Goal: Task Accomplishment & Management: Use online tool/utility

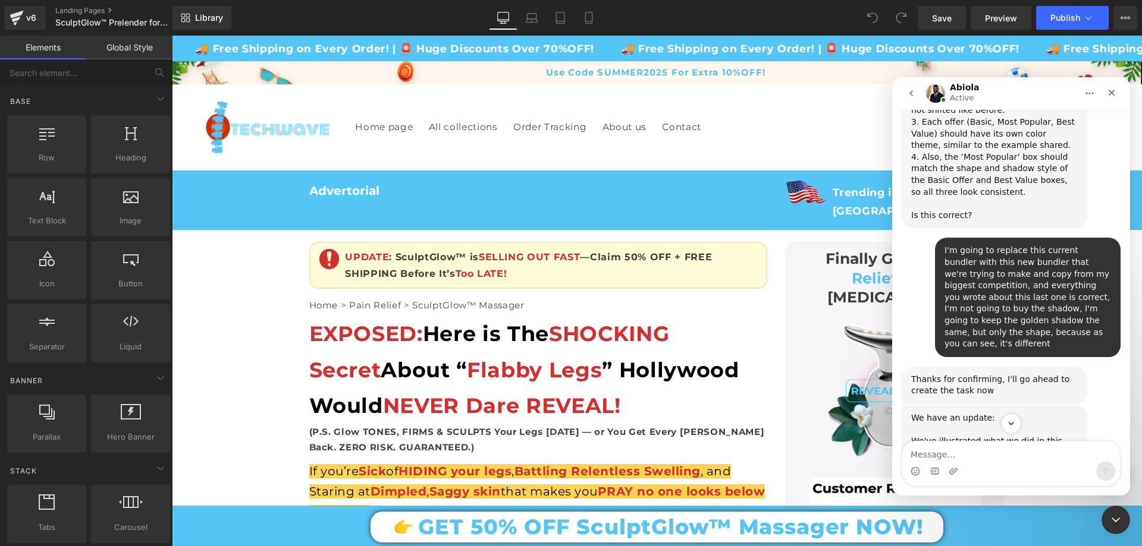
scroll to position [8314, 0]
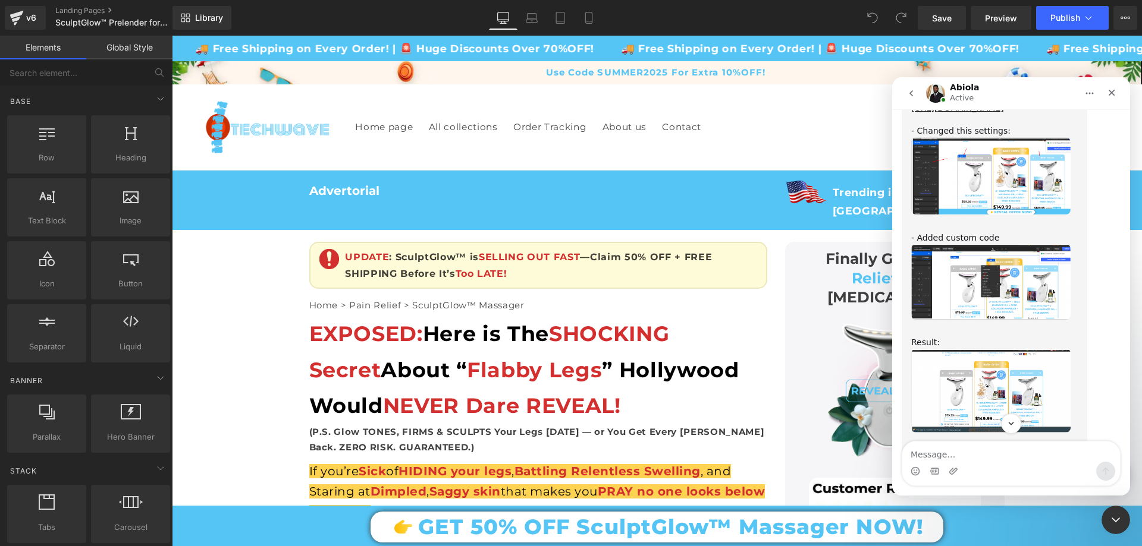
click at [1020, 244] on img "Abiola says…" at bounding box center [990, 282] width 159 height 76
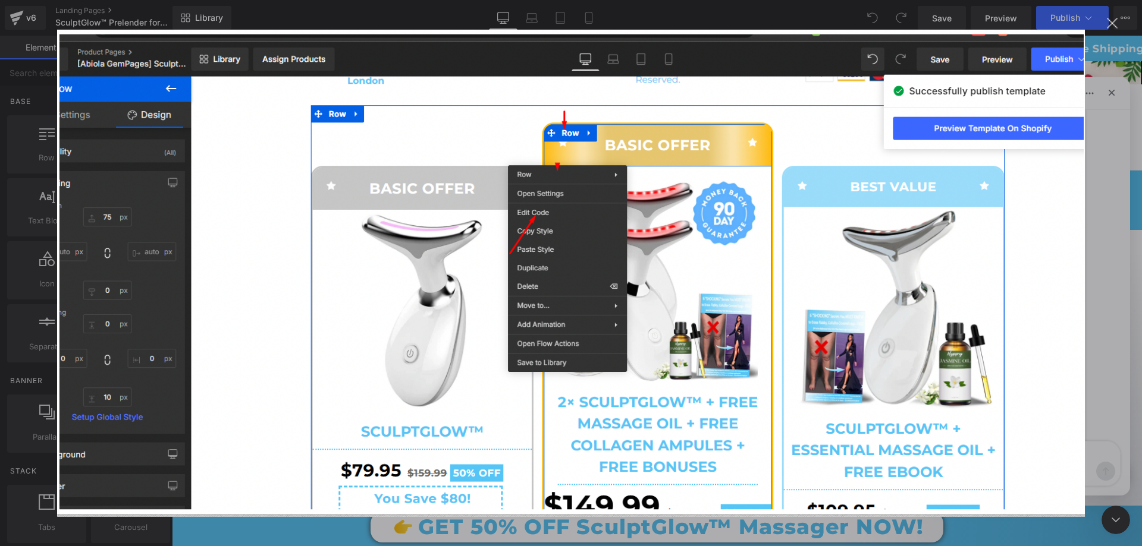
click at [1094, 280] on div "Intercom messenger" at bounding box center [571, 273] width 1142 height 546
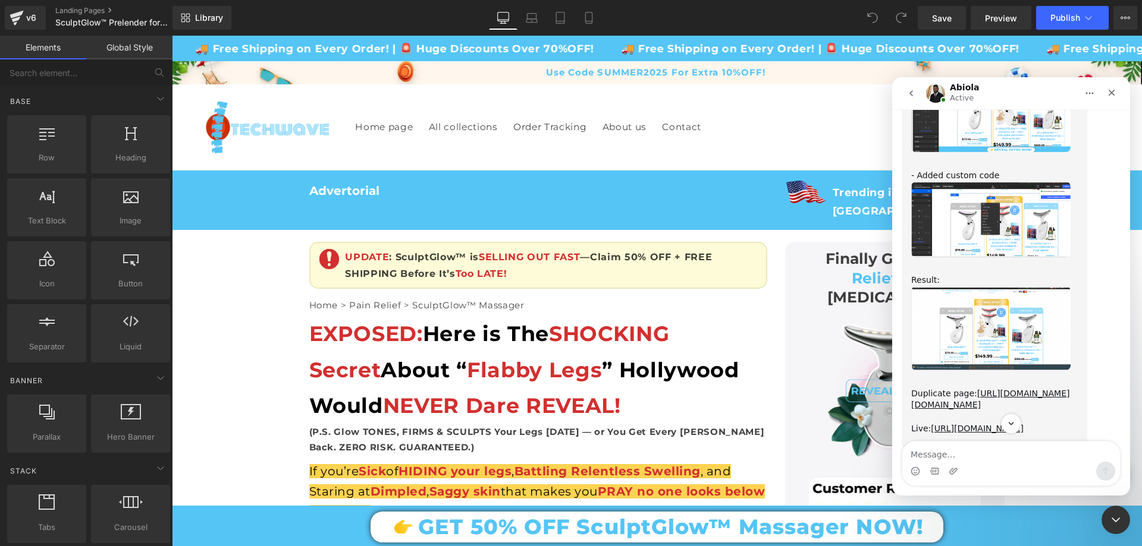
scroll to position [8433, 0]
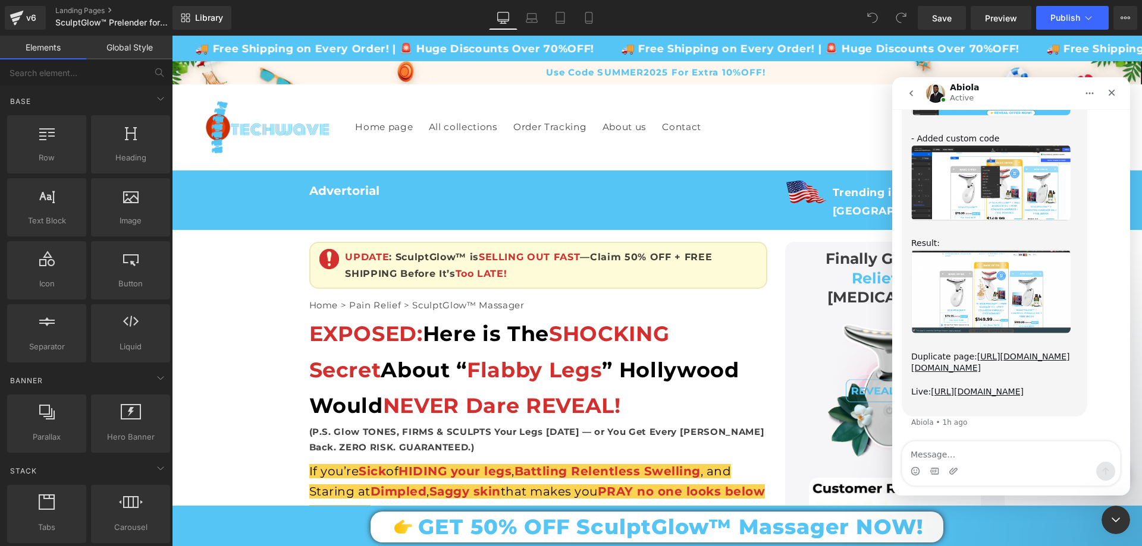
click at [1006, 250] on img "Abiola says…" at bounding box center [990, 292] width 159 height 84
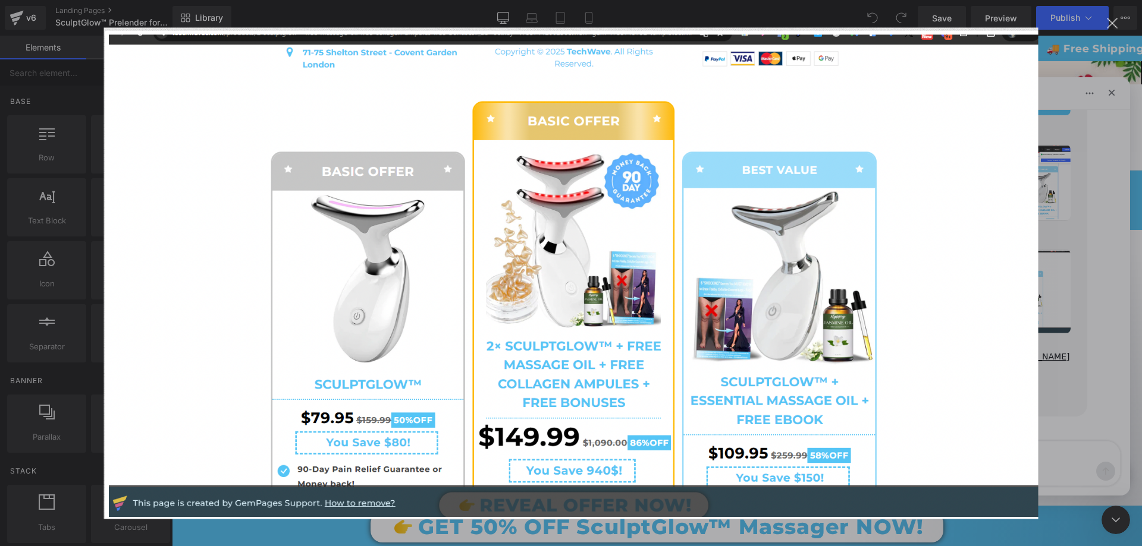
click at [1079, 186] on div "Intercom messenger" at bounding box center [571, 273] width 1142 height 546
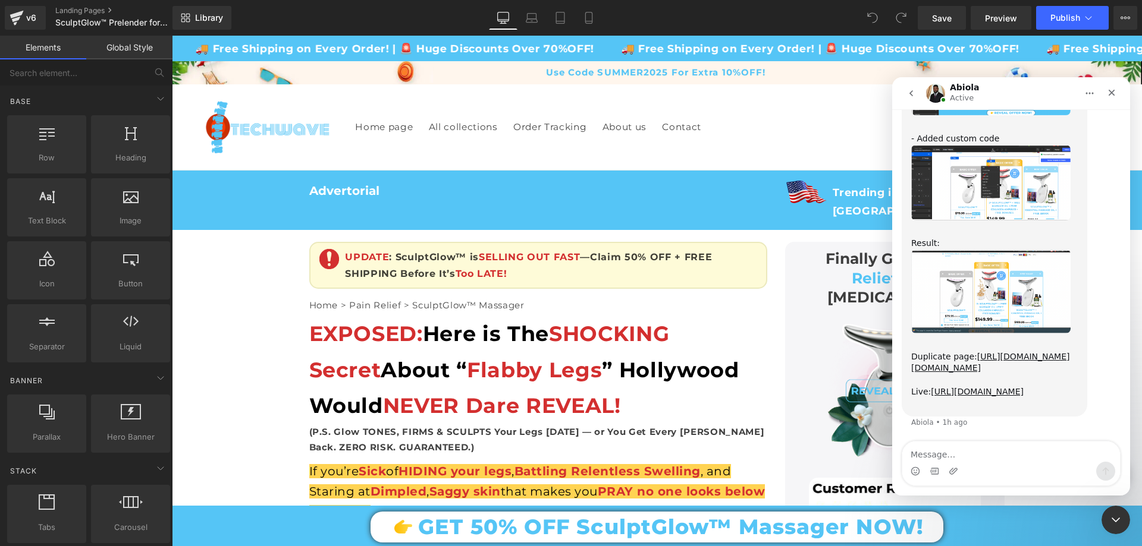
click at [1032, 250] on img "Abiola says…" at bounding box center [990, 292] width 159 height 84
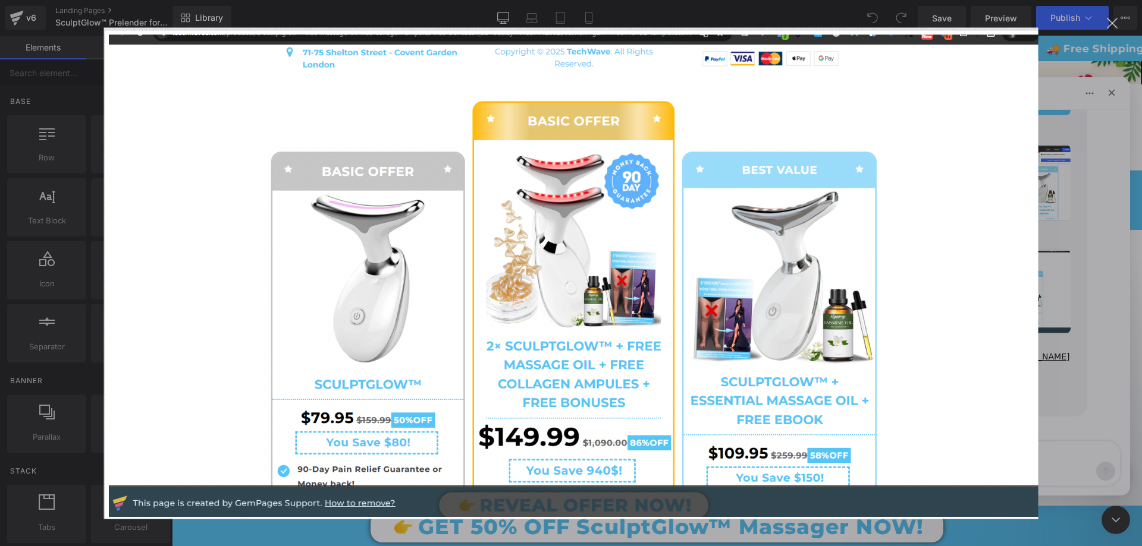
click at [1095, 208] on div "Intercom messenger" at bounding box center [571, 273] width 1142 height 546
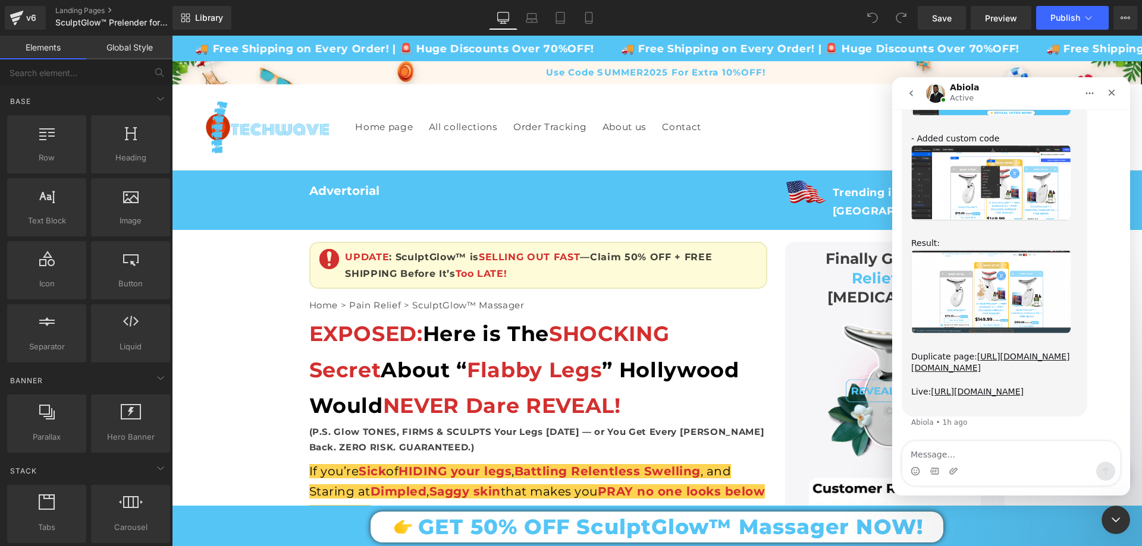
click at [1035, 250] on img "Abiola says…" at bounding box center [990, 292] width 159 height 84
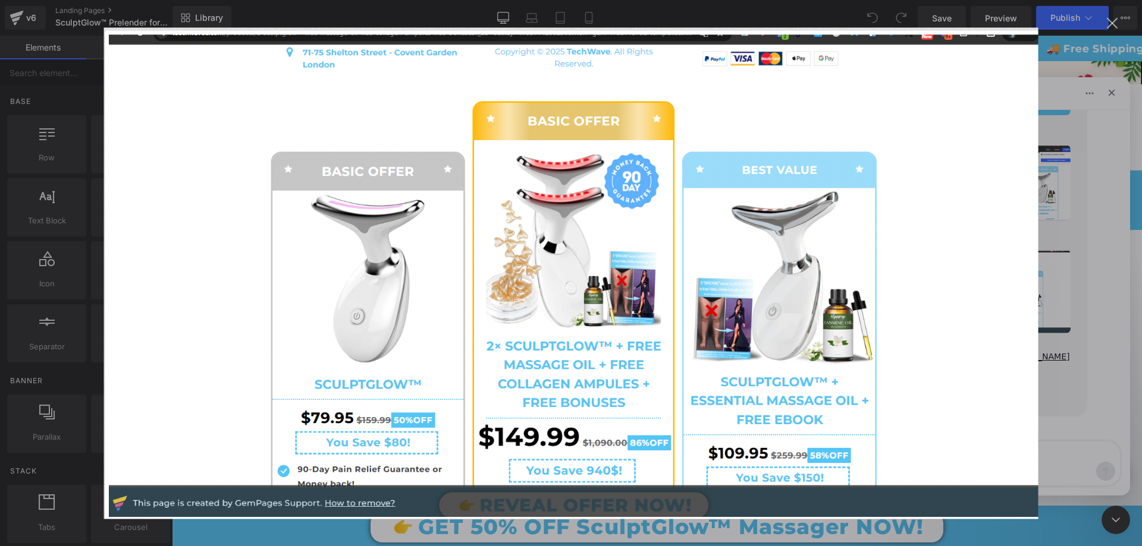
click at [1072, 226] on div "Intercom messenger" at bounding box center [571, 273] width 1142 height 546
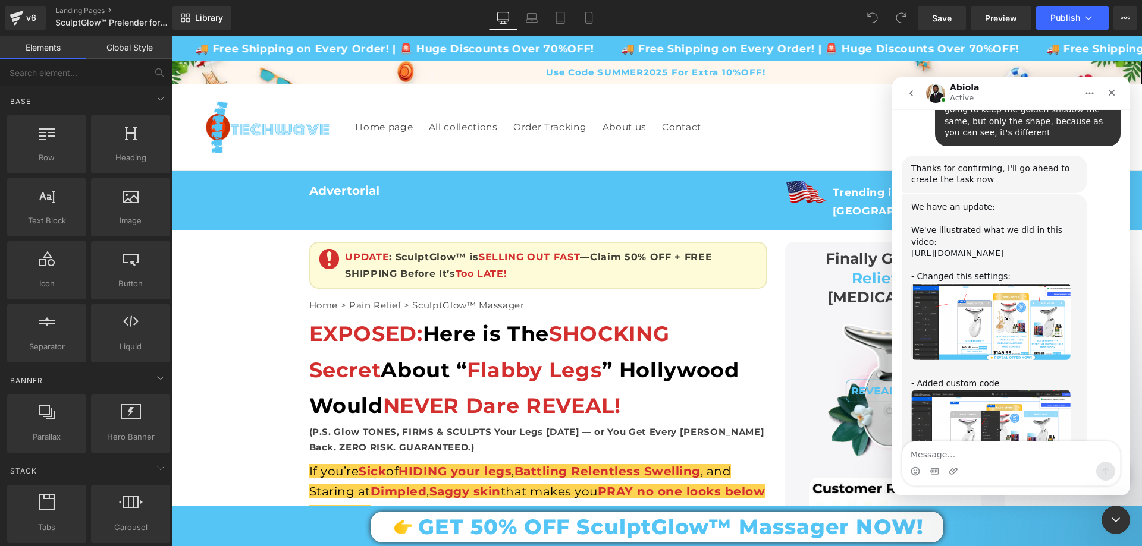
scroll to position [8433, 0]
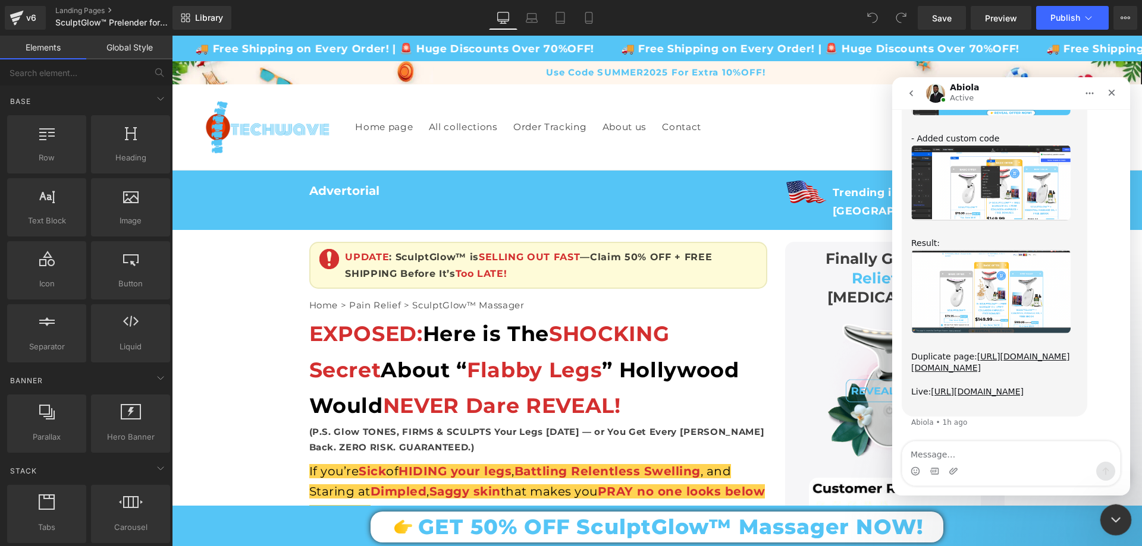
drag, startPoint x: 1119, startPoint y: 512, endPoint x: 1921, endPoint y: 919, distance: 899.2
click at [1120, 511] on icon "Close Intercom Messenger" at bounding box center [1114, 518] width 14 height 14
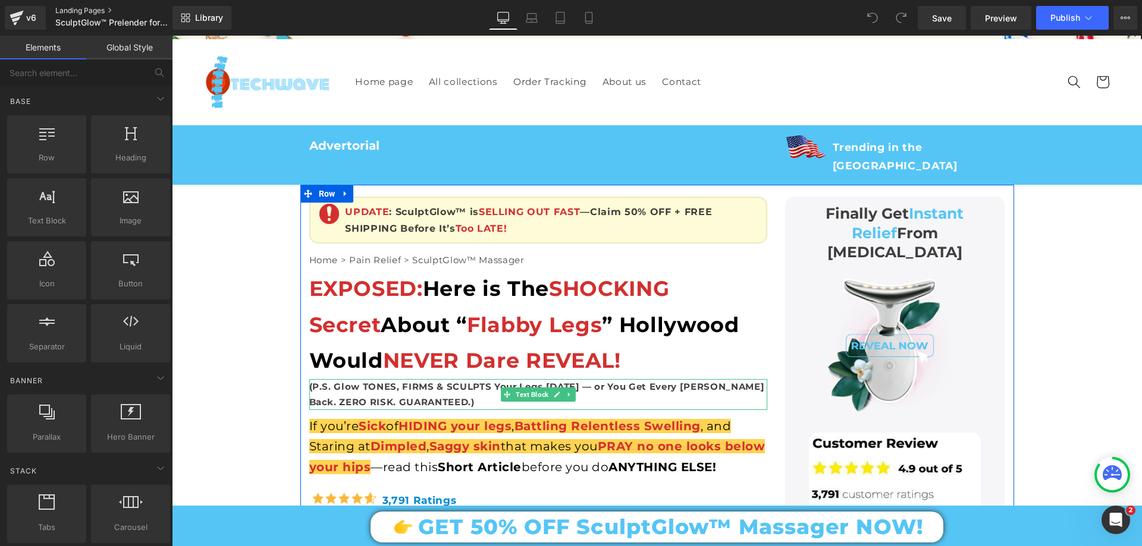
scroll to position [0, 0]
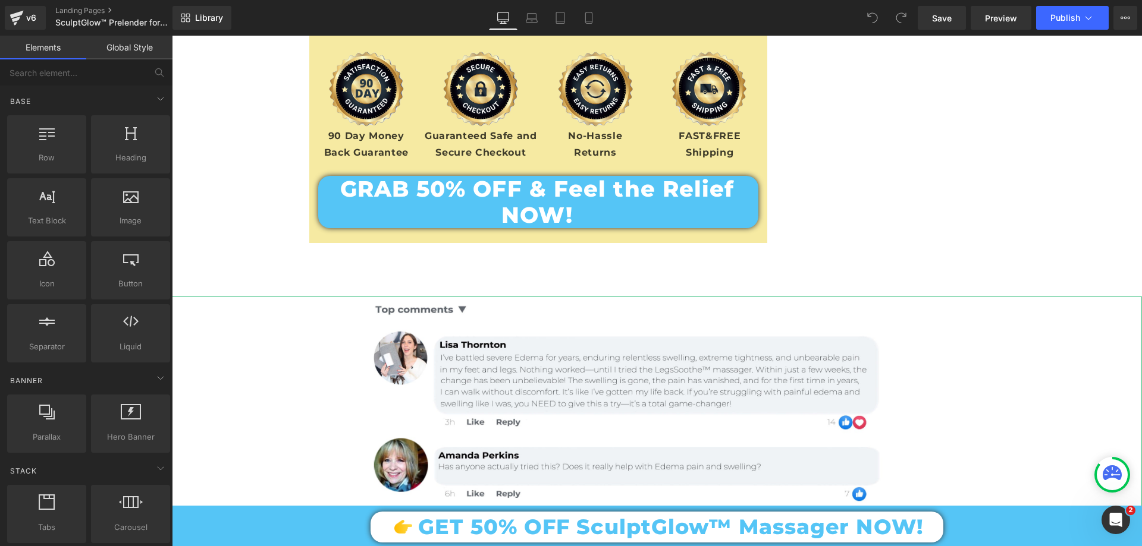
scroll to position [13915, 0]
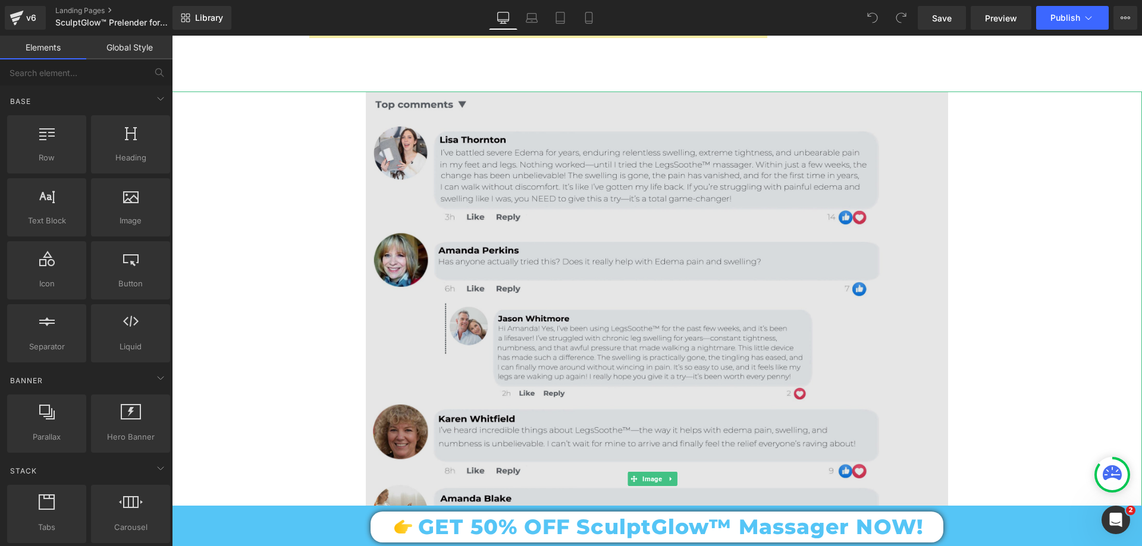
click at [549, 200] on img at bounding box center [657, 480] width 582 height 776
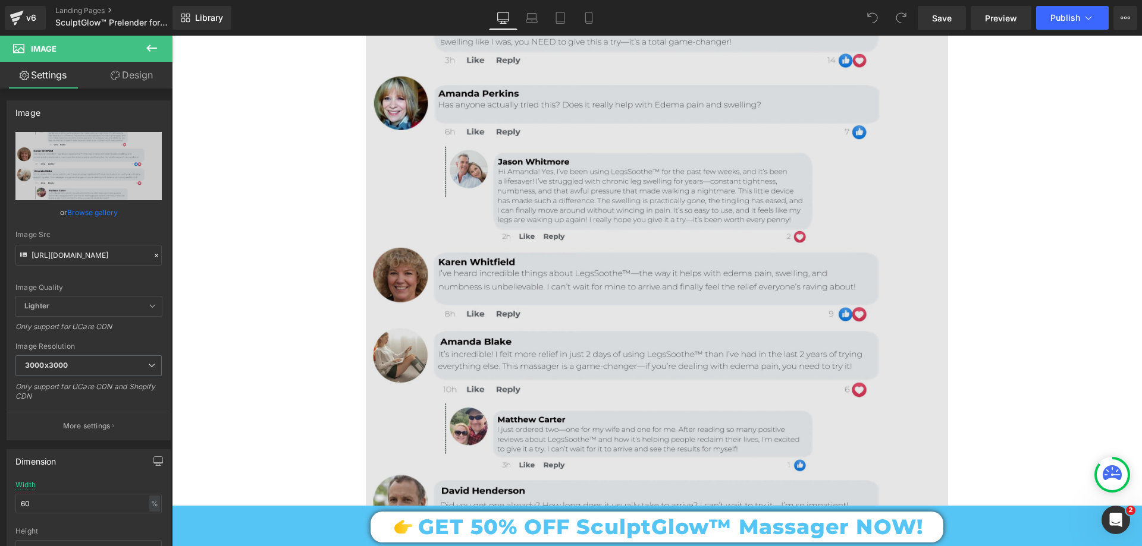
scroll to position [14072, 0]
click at [549, 200] on img at bounding box center [657, 323] width 582 height 776
click at [504, 168] on img at bounding box center [657, 323] width 582 height 776
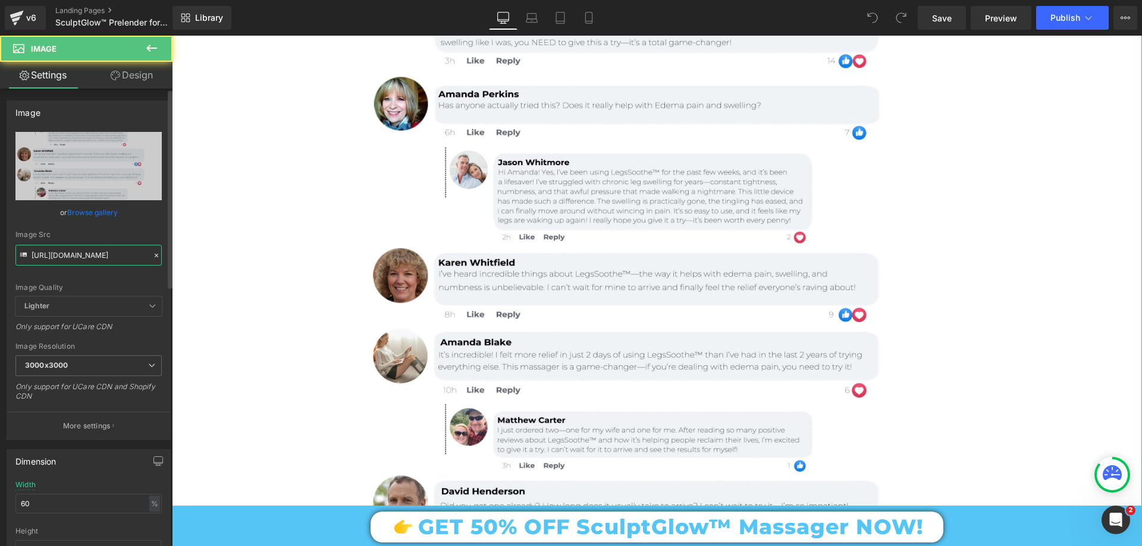
click at [87, 253] on input "https://cdn.shopify.com/s/files/1/0709/7824/0807/files/Top_Review_Section_for_L…" at bounding box center [88, 255] width 146 height 21
paste input "SculptGlow_prelender.jpg?v=1755719916"
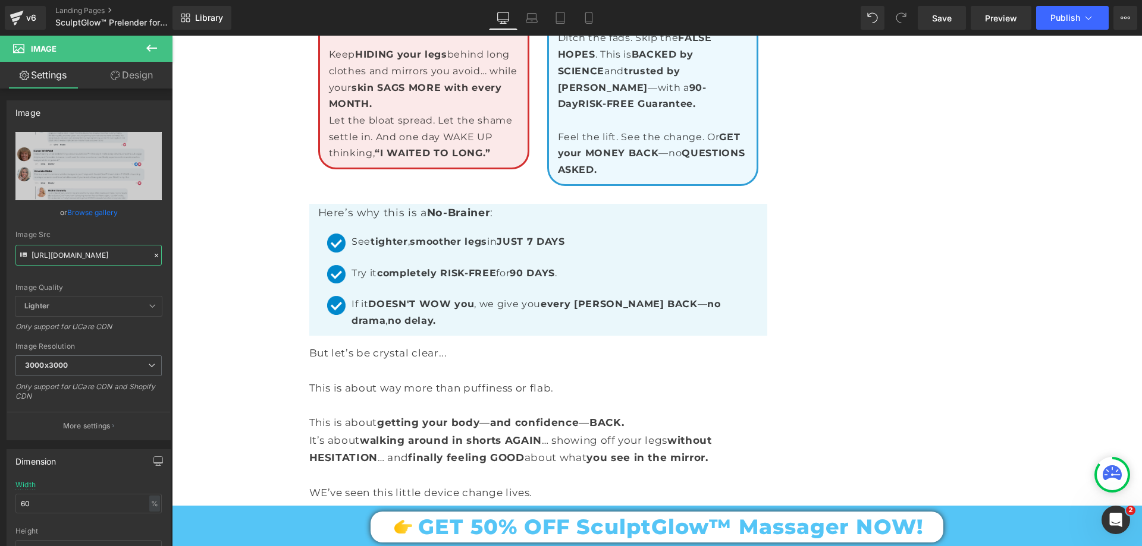
scroll to position [12585, 0]
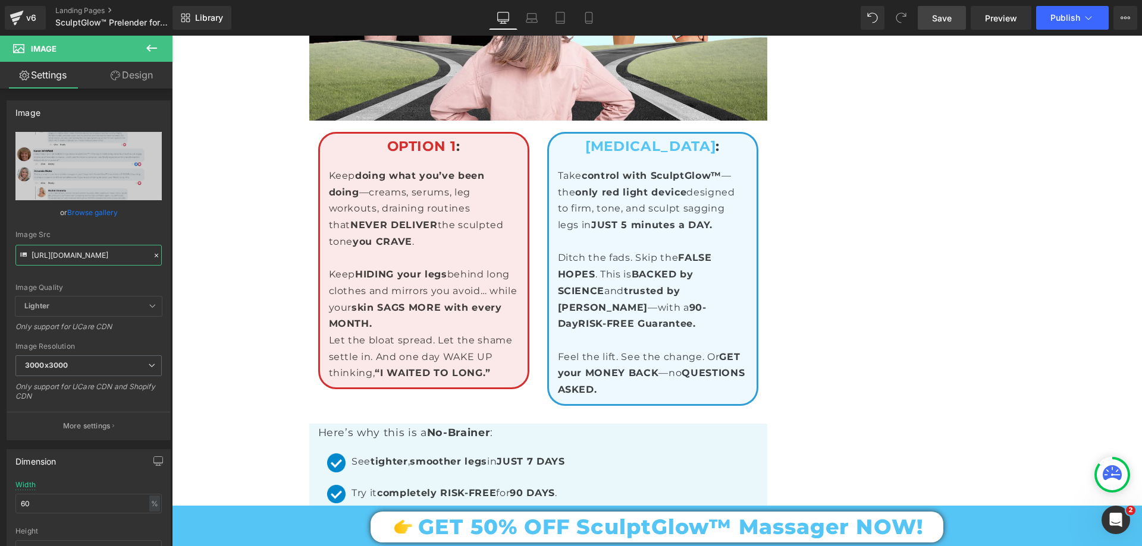
type input "https://cdn.shopify.com/s/files/1/0709/7824/0807/files/Top_Review_Section_for_S…"
click at [938, 23] on span "Save" at bounding box center [942, 18] width 20 height 12
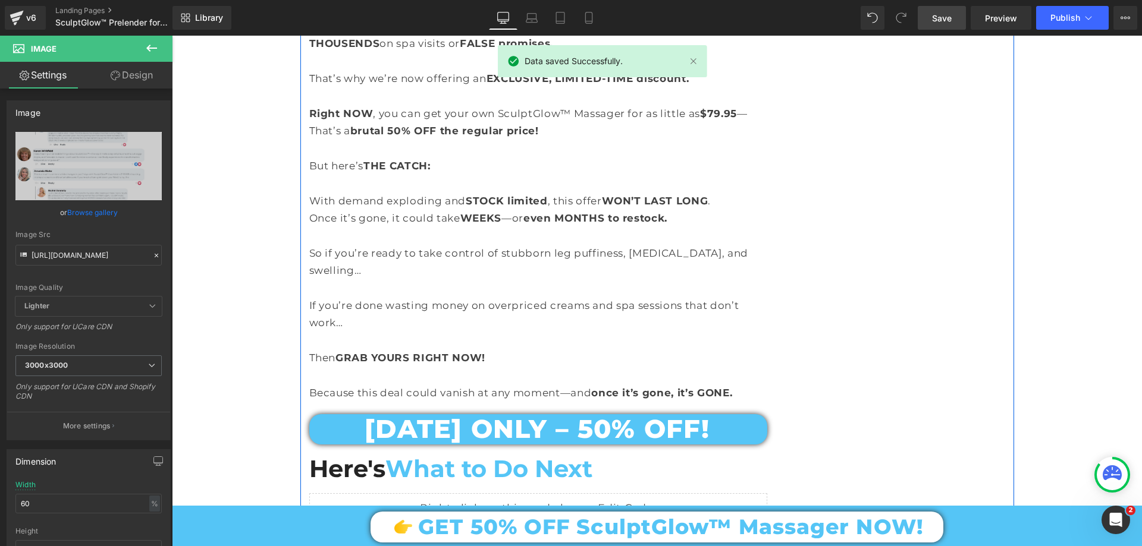
scroll to position [9849, 0]
